Goal: Navigation & Orientation: Find specific page/section

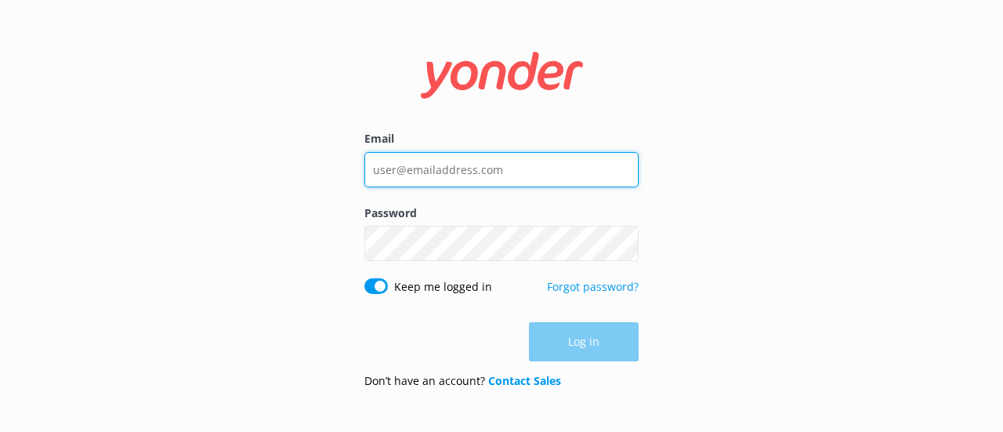
type input "[EMAIL_ADDRESS][DOMAIN_NAME]"
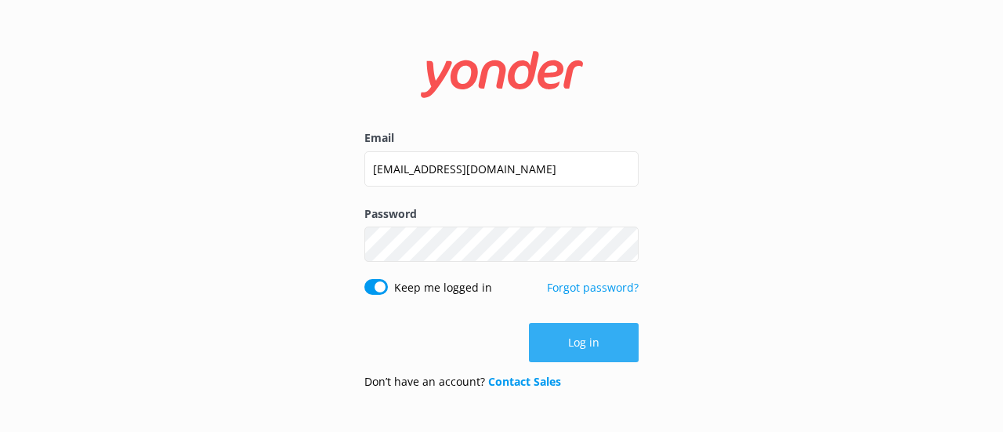
click at [598, 339] on div "Log in" at bounding box center [501, 342] width 274 height 39
click at [585, 343] on button "Log in" at bounding box center [584, 342] width 110 height 39
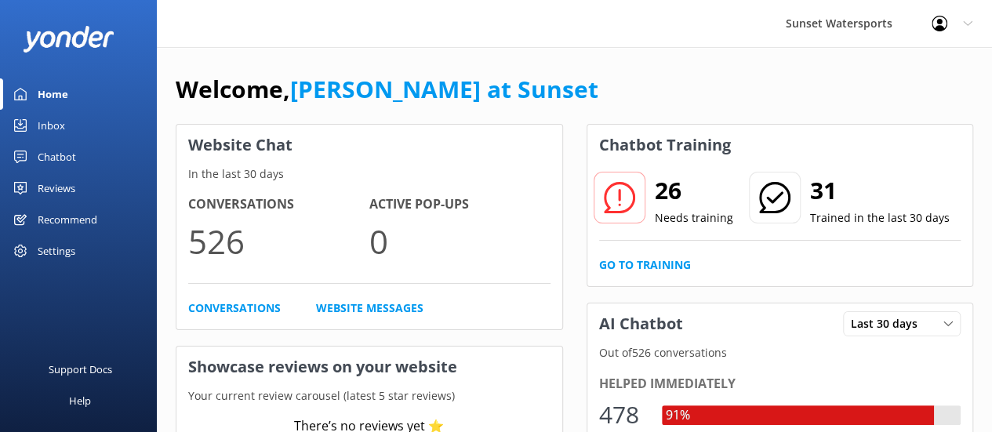
click at [55, 129] on div "Inbox" at bounding box center [51, 125] width 27 height 31
